Goal: Book appointment/travel/reservation

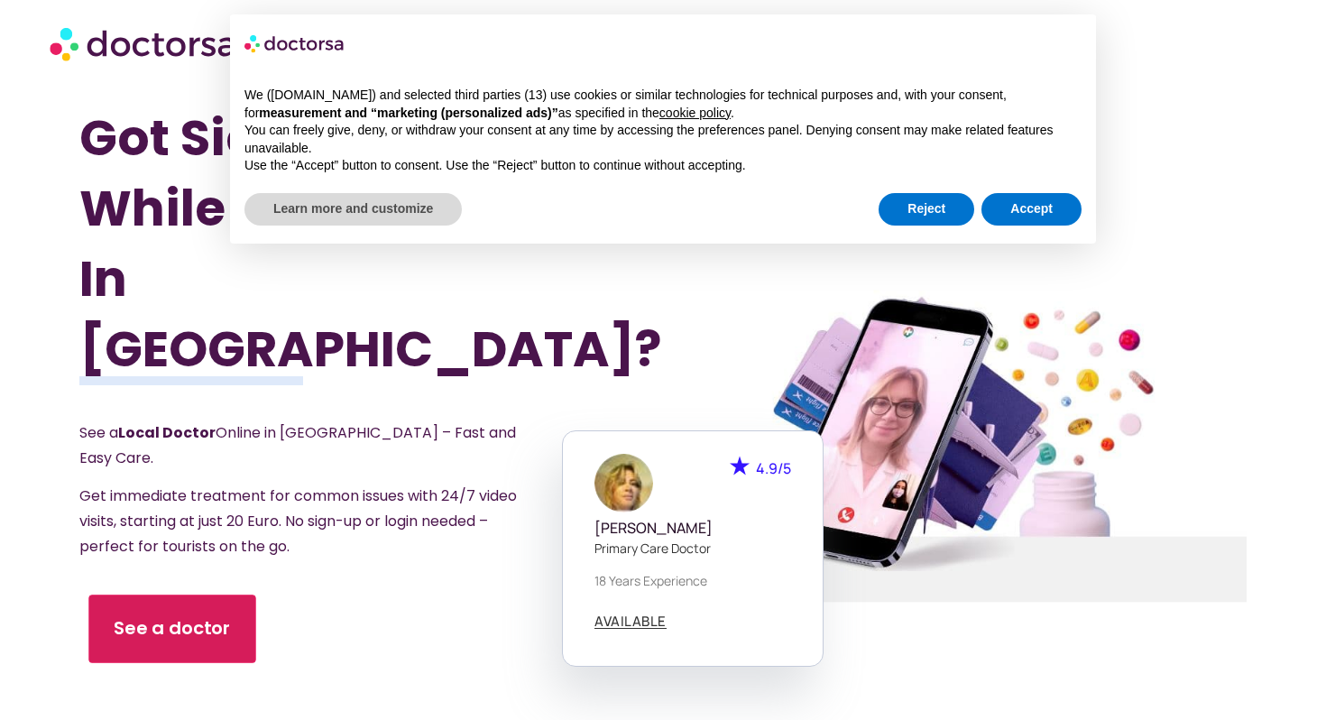
click at [139, 615] on span "See a doctor" at bounding box center [172, 628] width 117 height 26
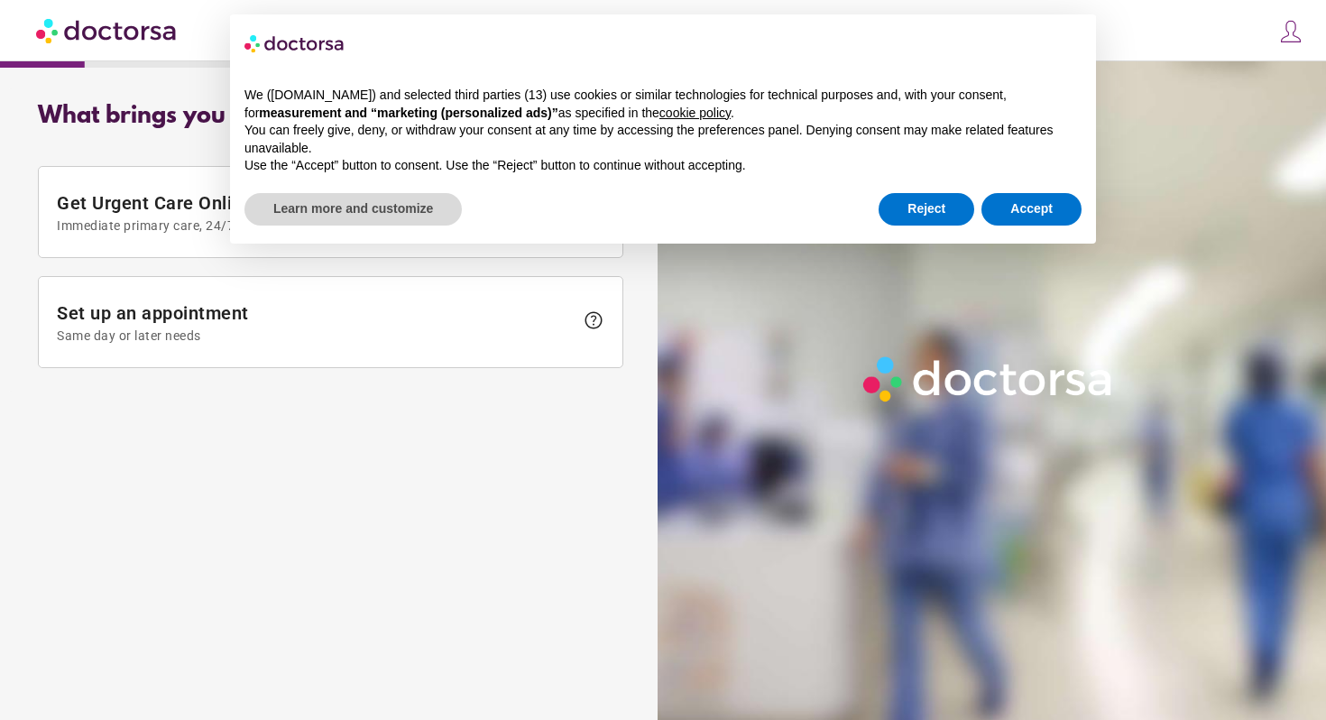
click at [1046, 180] on div "We ([DOMAIN_NAME]) and selected third parties (13) use cookies or similar techn…" at bounding box center [663, 130] width 866 height 117
click at [1018, 208] on button "Accept" at bounding box center [1031, 209] width 100 height 32
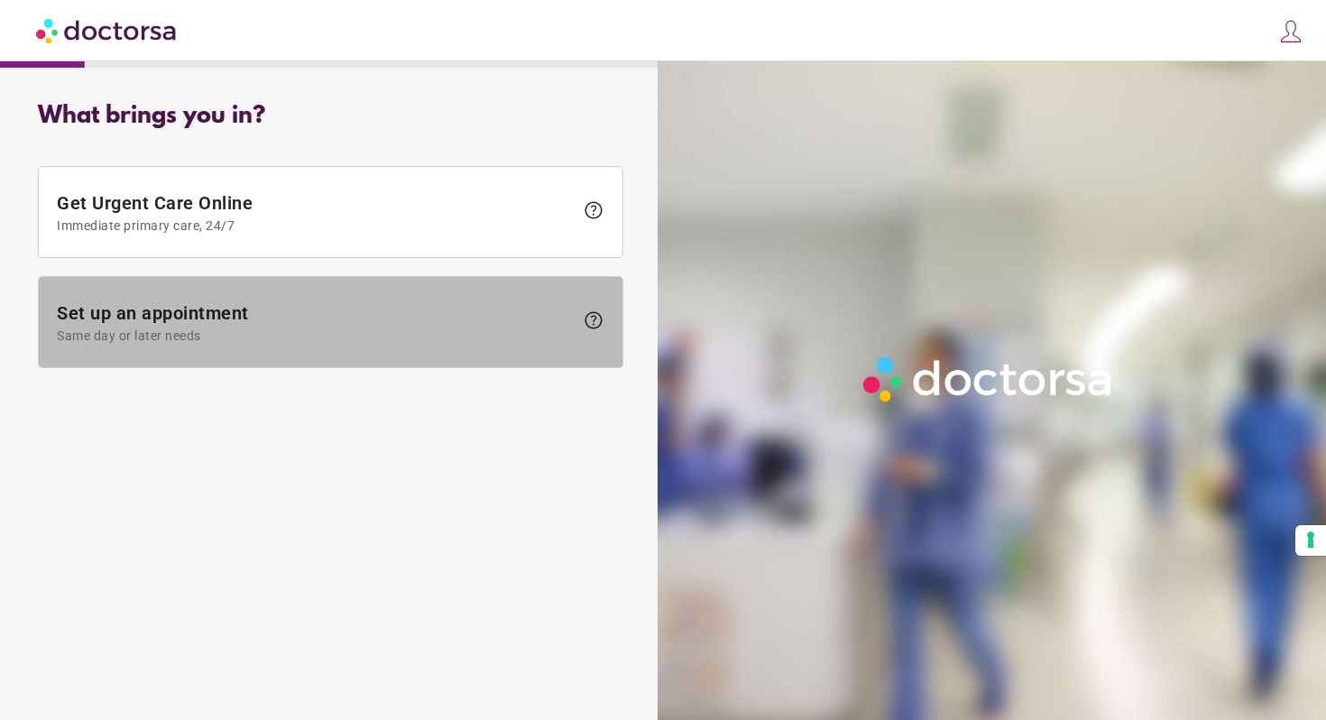
click at [442, 339] on span "Same day or later needs" at bounding box center [315, 335] width 517 height 14
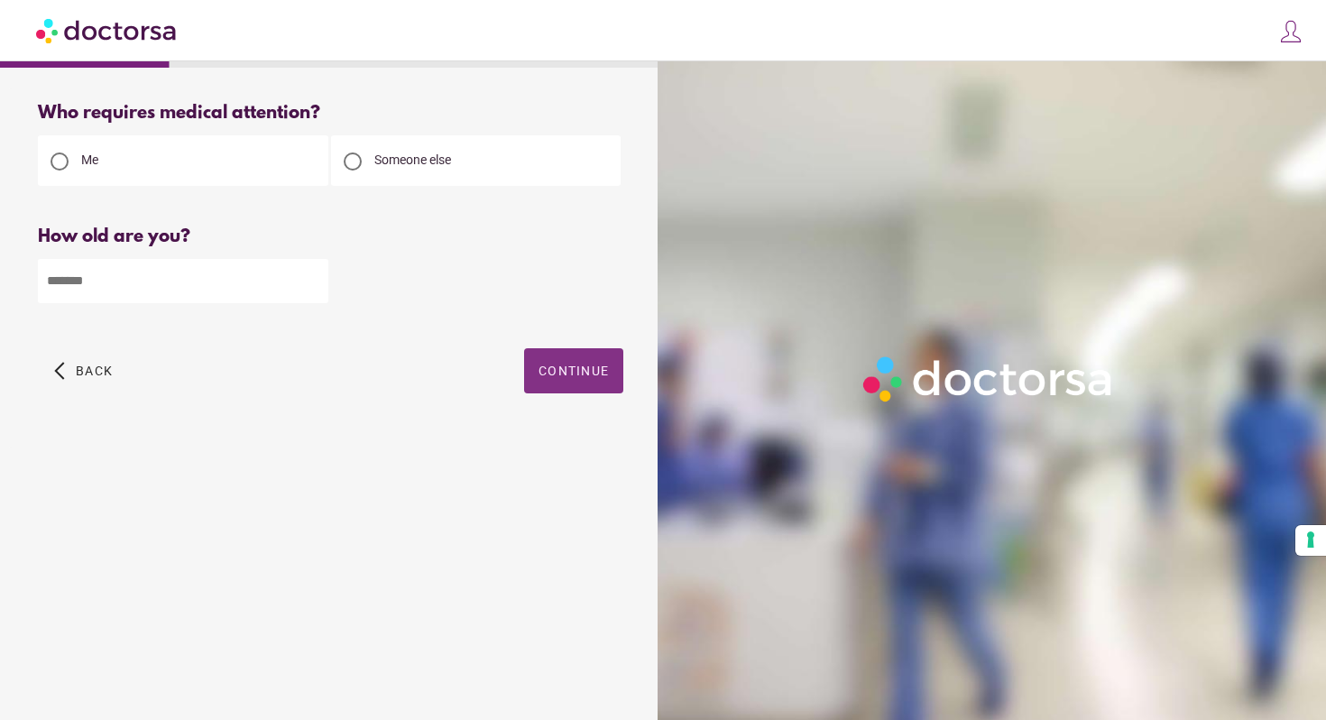
click at [546, 367] on span "Continue" at bounding box center [574, 371] width 70 height 14
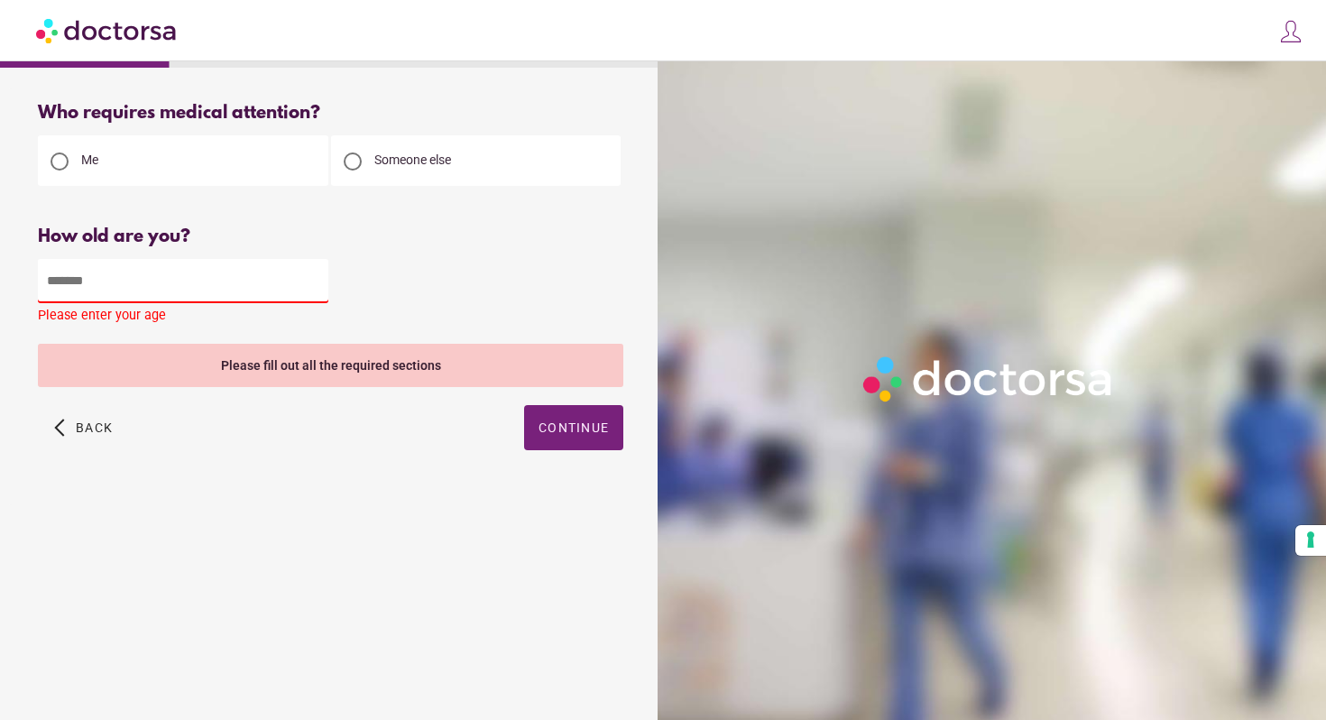
click at [181, 272] on input "number" at bounding box center [183, 281] width 290 height 44
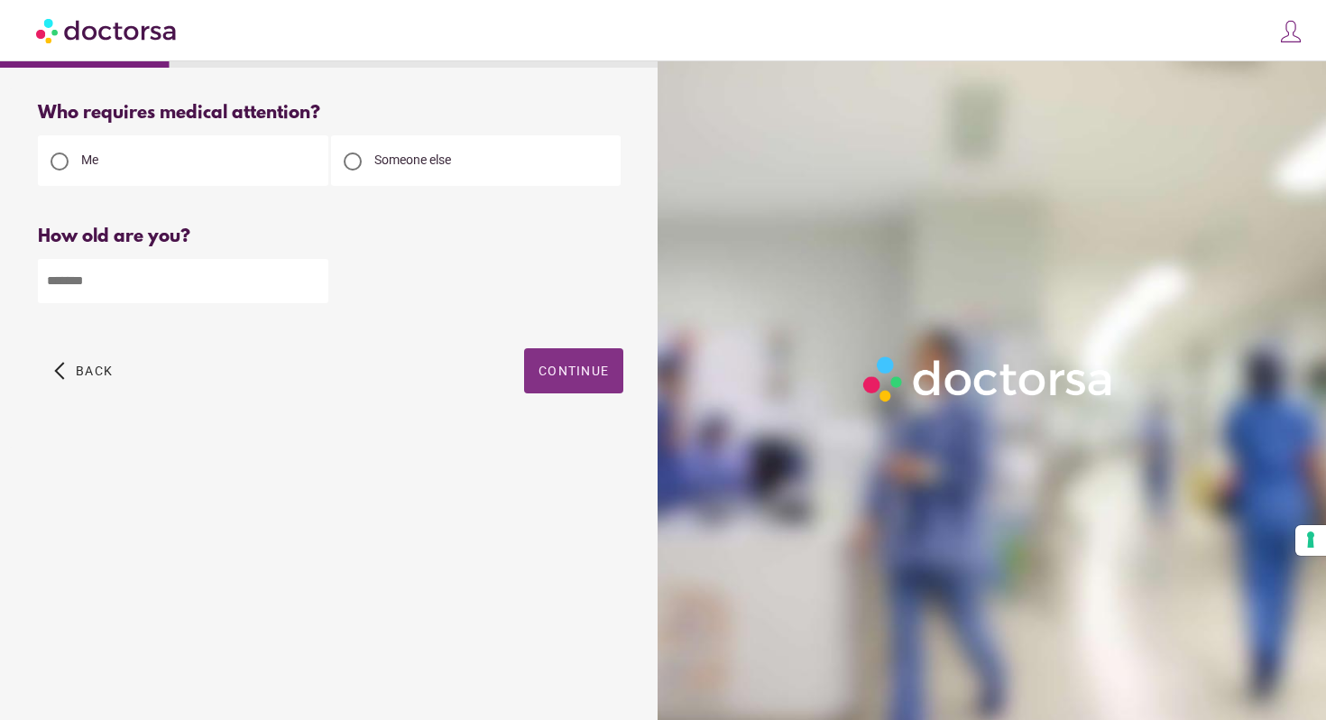
type input "**"
click at [539, 391] on span "button" at bounding box center [573, 370] width 99 height 45
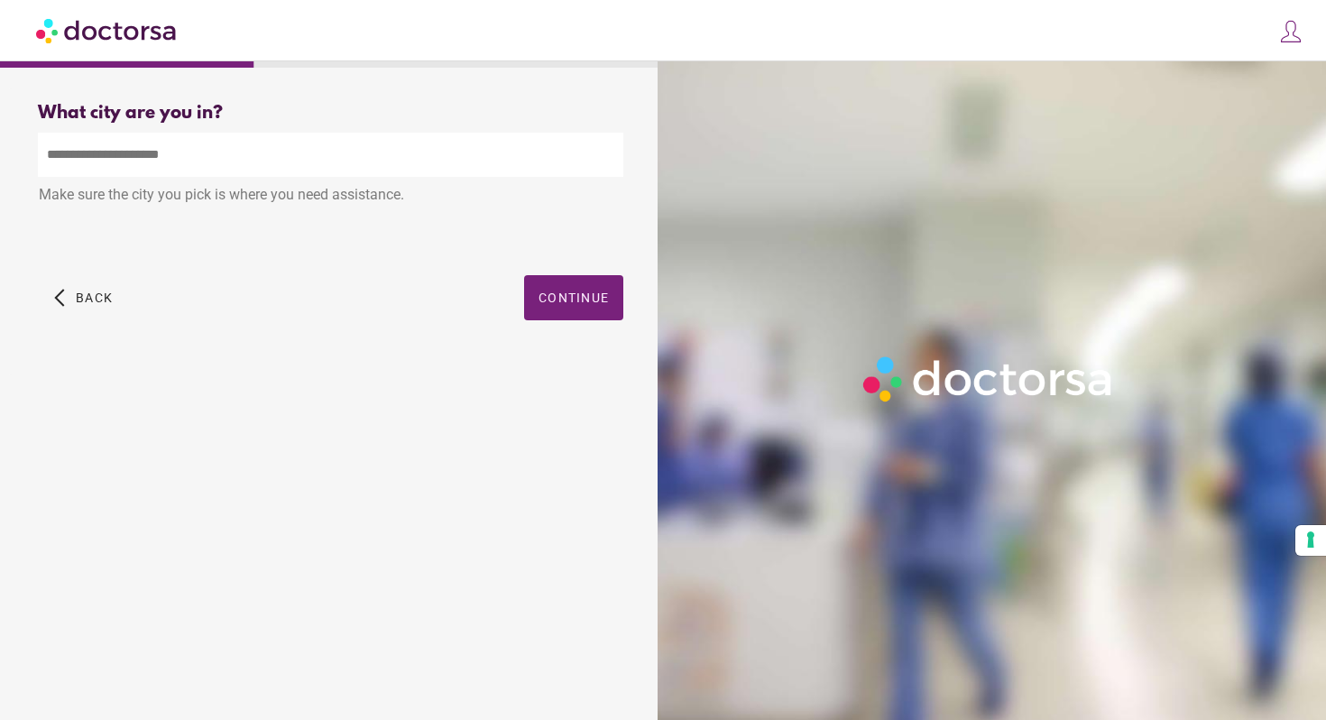
click at [560, 198] on div "Make sure the city you pick is where you need assistance." at bounding box center [330, 197] width 585 height 40
click at [518, 156] on input "text" at bounding box center [330, 155] width 585 height 44
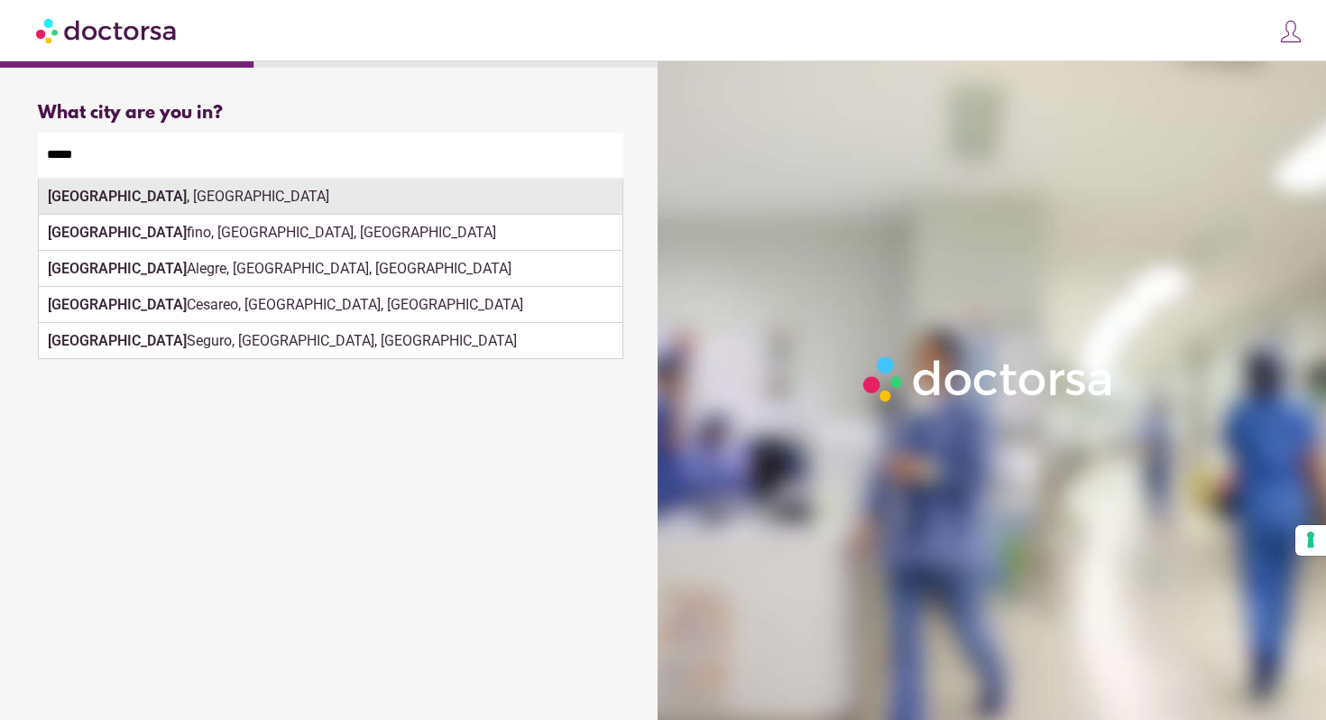
click at [489, 194] on div "Porto , Portugal" at bounding box center [331, 197] width 584 height 36
type input "**********"
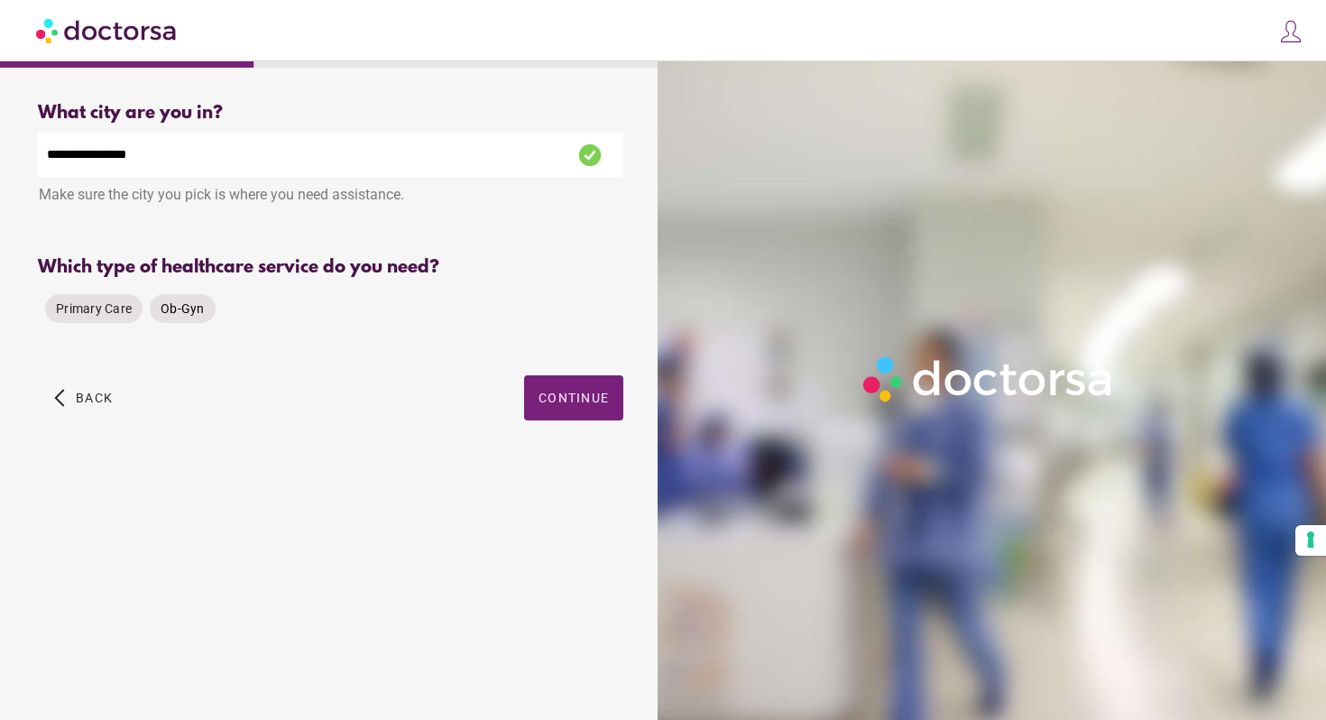
click at [186, 320] on div "Ob-Gyn" at bounding box center [183, 308] width 66 height 29
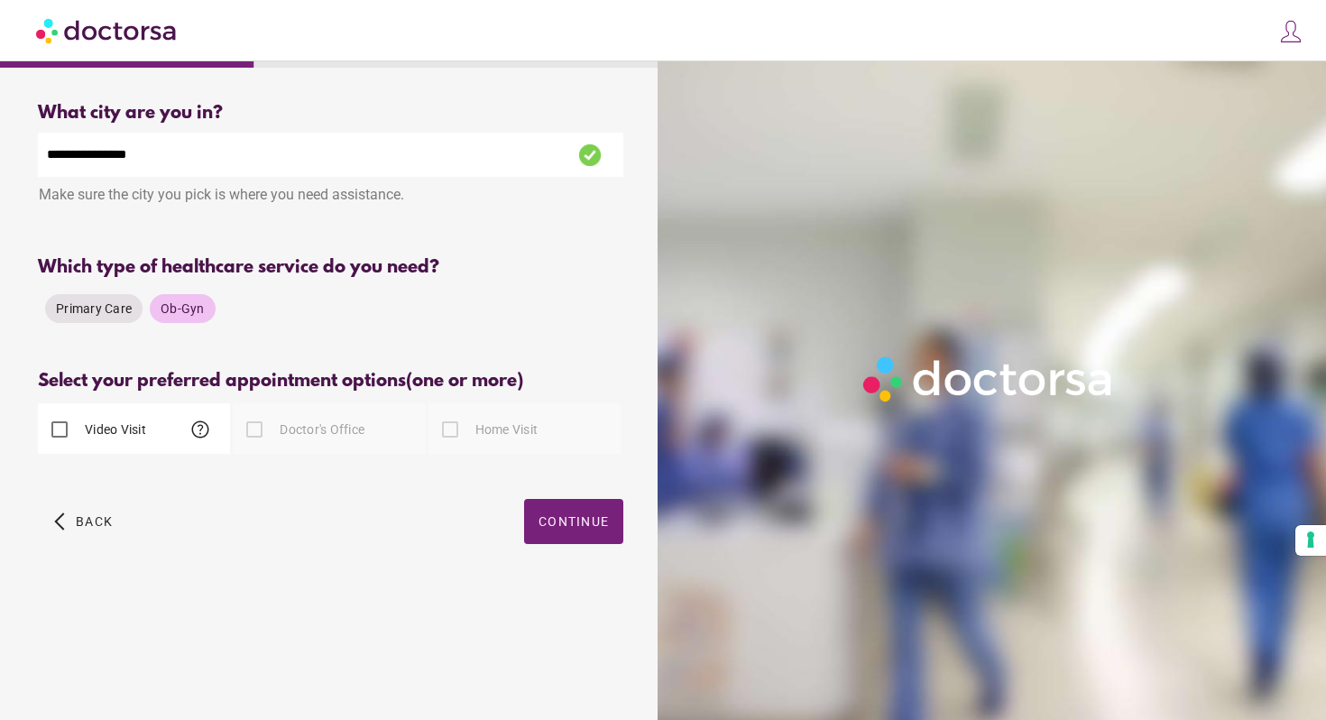
click at [129, 428] on label "Video Visit" at bounding box center [113, 429] width 65 height 18
click at [583, 529] on span "Continue" at bounding box center [574, 521] width 70 height 14
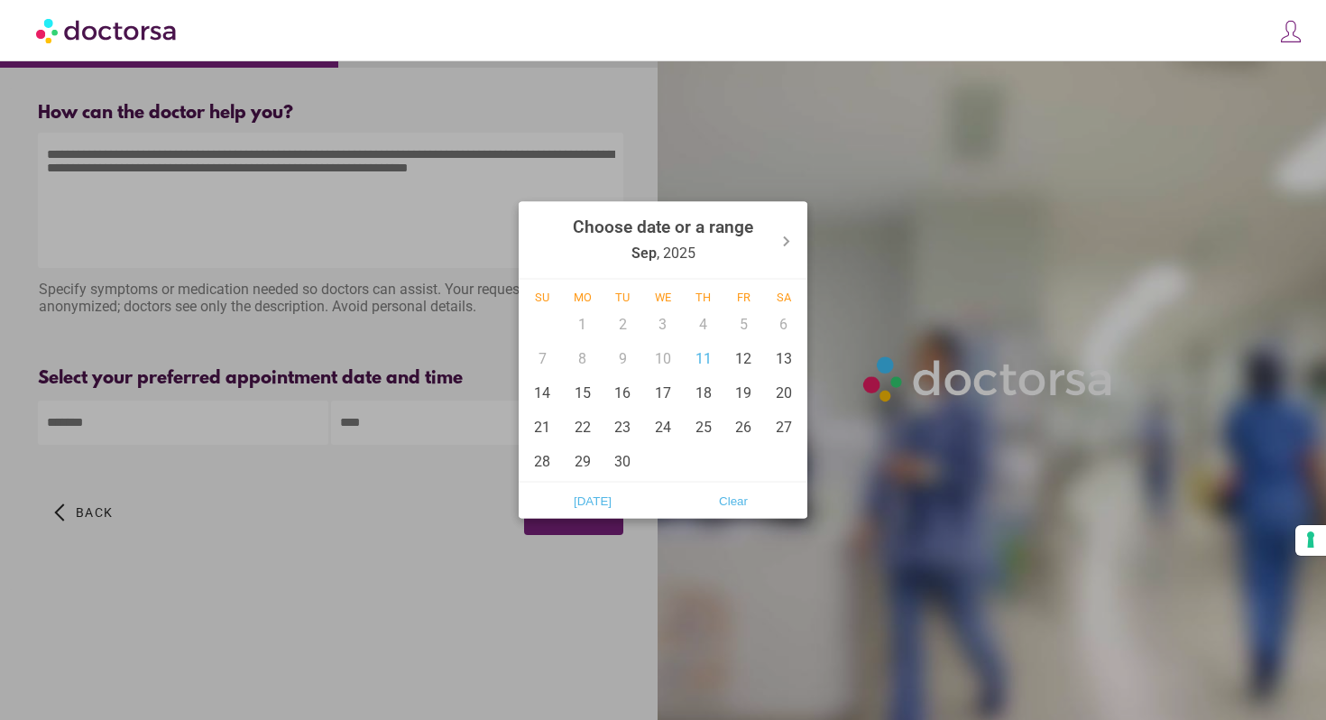
click at [219, 434] on body "**********" at bounding box center [663, 360] width 1326 height 720
click at [401, 422] on div at bounding box center [663, 360] width 1326 height 720
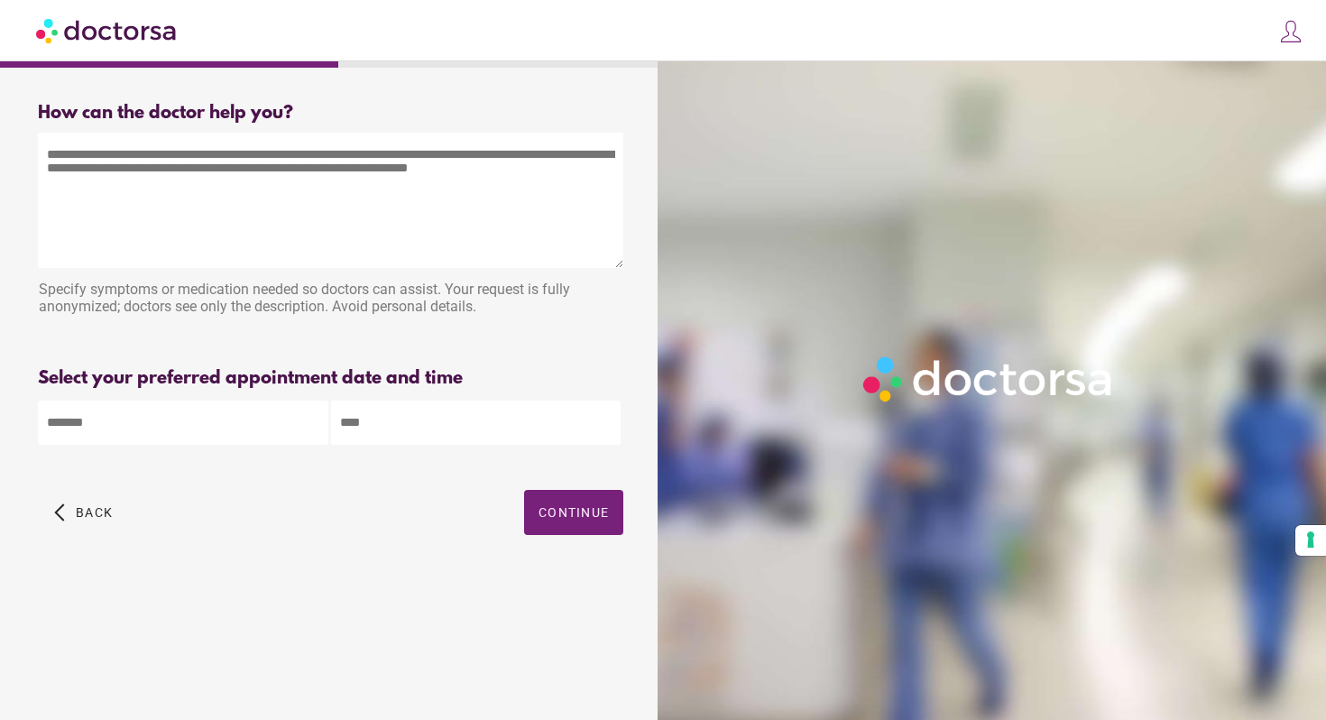
click at [401, 422] on input "text" at bounding box center [476, 422] width 290 height 44
